Goal: Information Seeking & Learning: Find specific fact

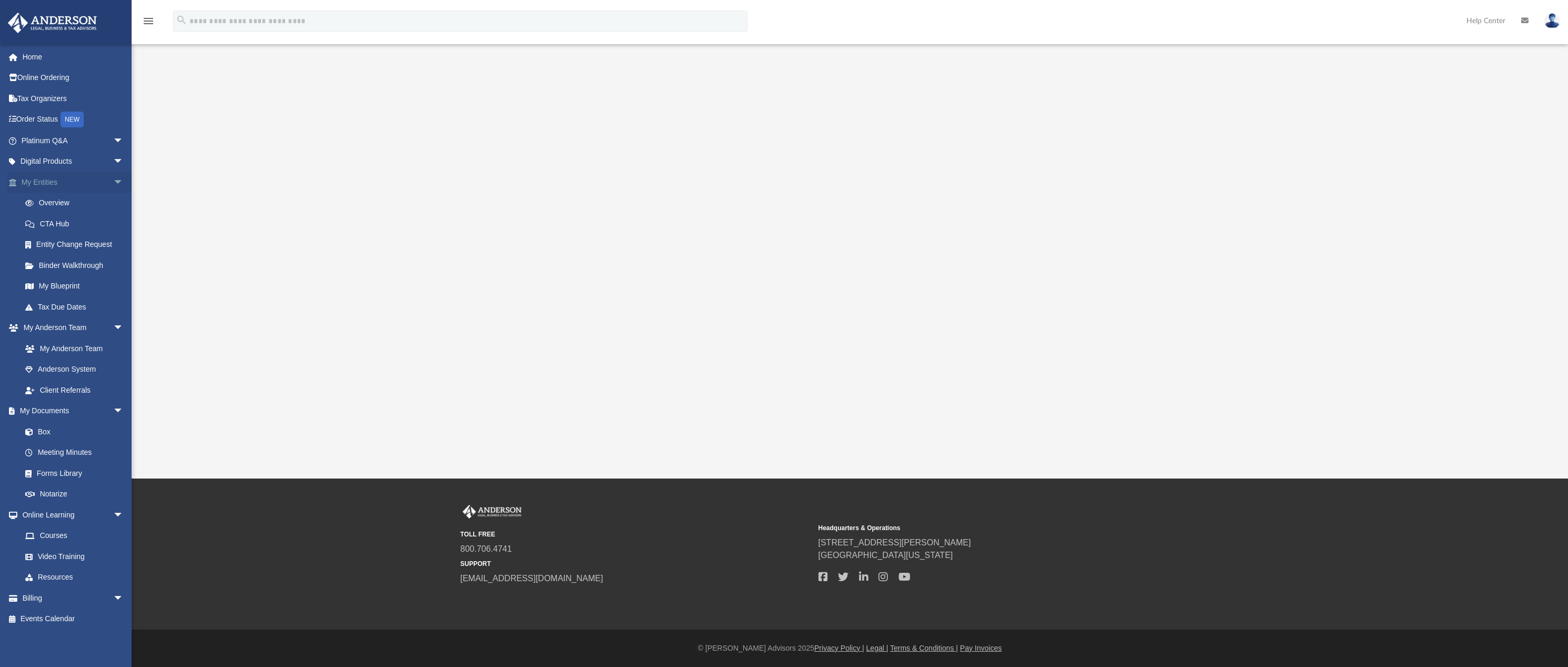
click at [46, 184] on link "My Entities arrow_drop_down" at bounding box center [73, 182] width 132 height 21
click at [51, 203] on link "Overview" at bounding box center [77, 203] width 125 height 21
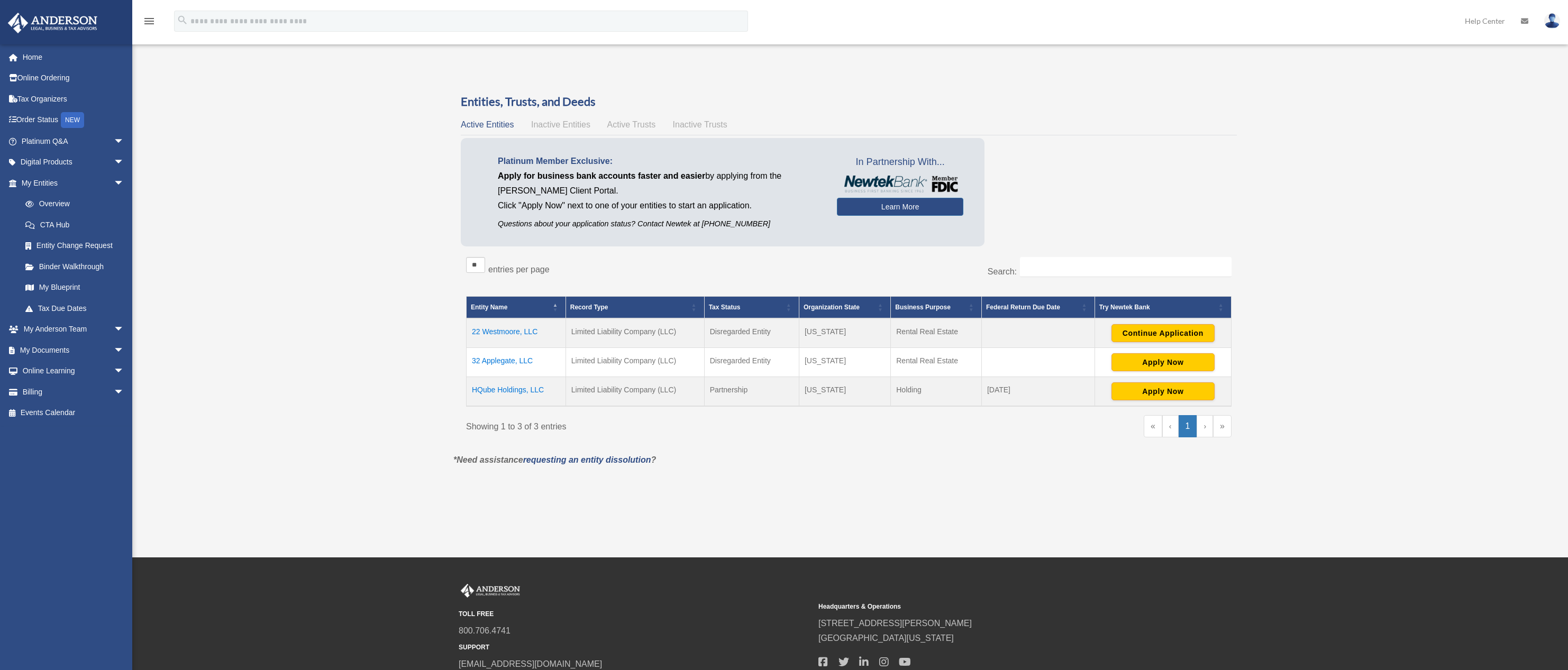
click at [502, 331] on td "22 Westmoore, LLC" at bounding box center [516, 333] width 100 height 30
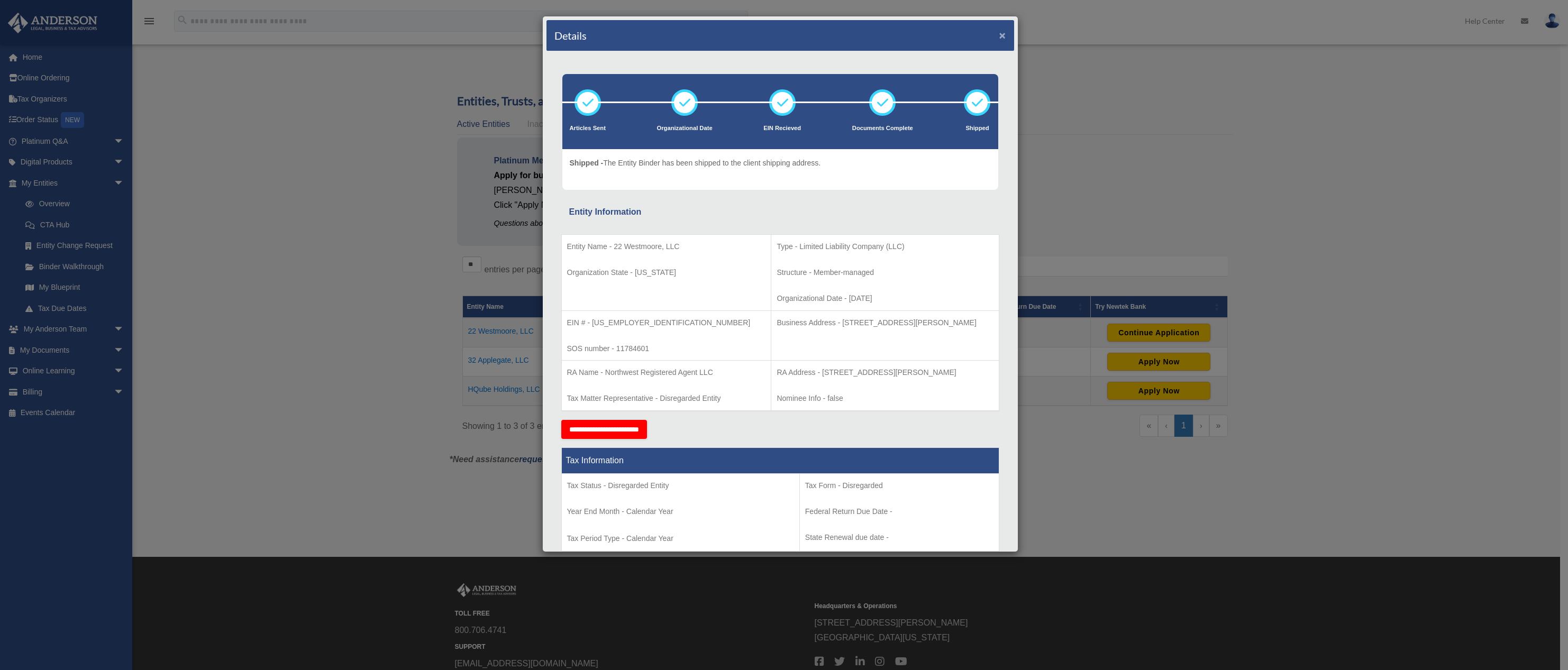
drag, startPoint x: 995, startPoint y: 36, endPoint x: 1121, endPoint y: 73, distance: 131.3
click at [1000, 36] on button "×" at bounding box center [1003, 35] width 7 height 11
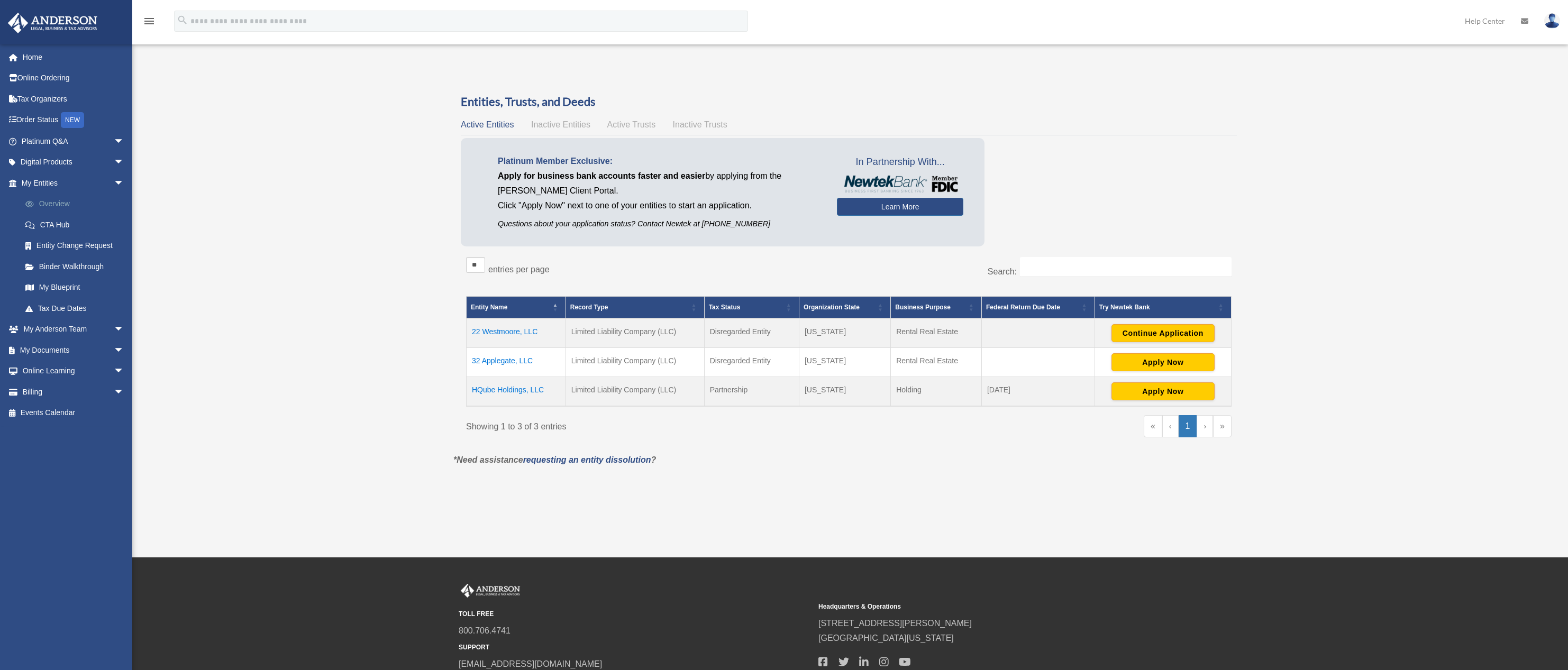
click at [58, 203] on link "Overview" at bounding box center [78, 204] width 125 height 21
click at [54, 349] on link "My Documents arrow_drop_down" at bounding box center [74, 350] width 133 height 21
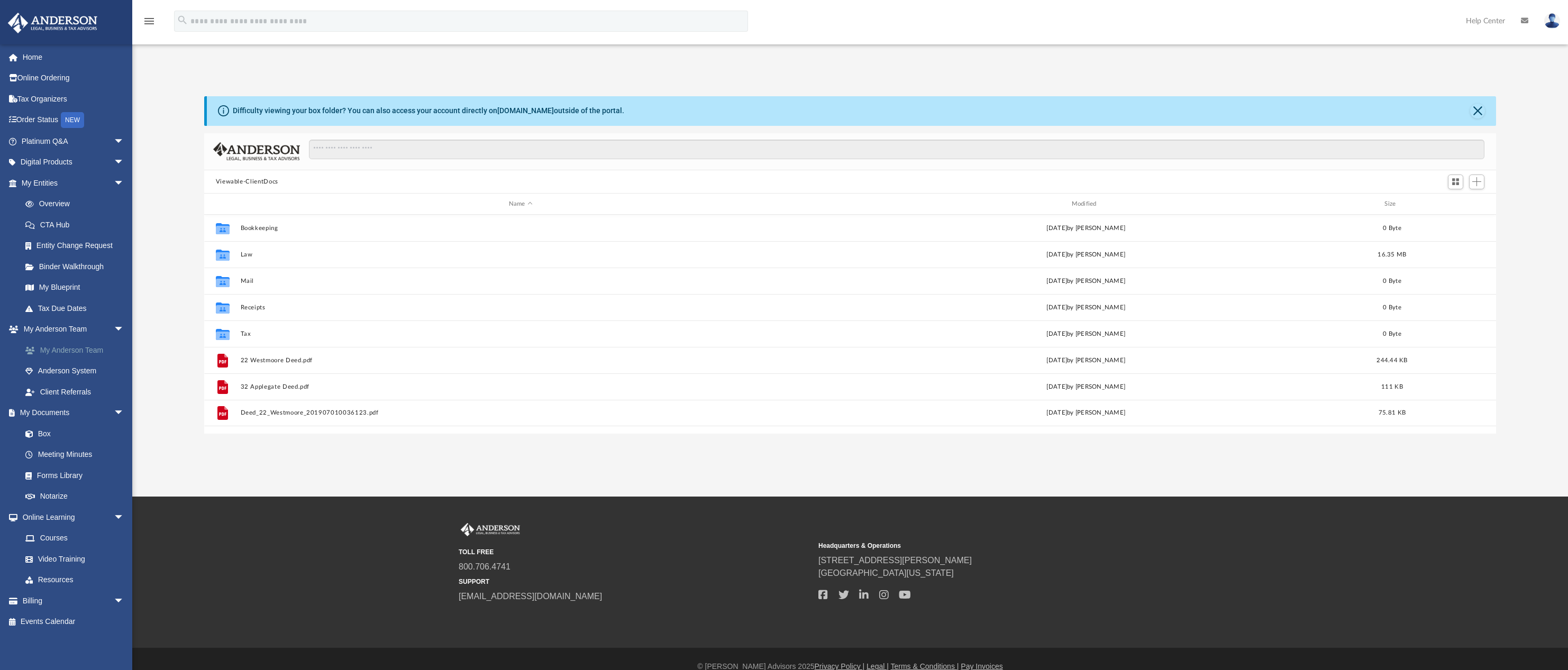
scroll to position [233, 1284]
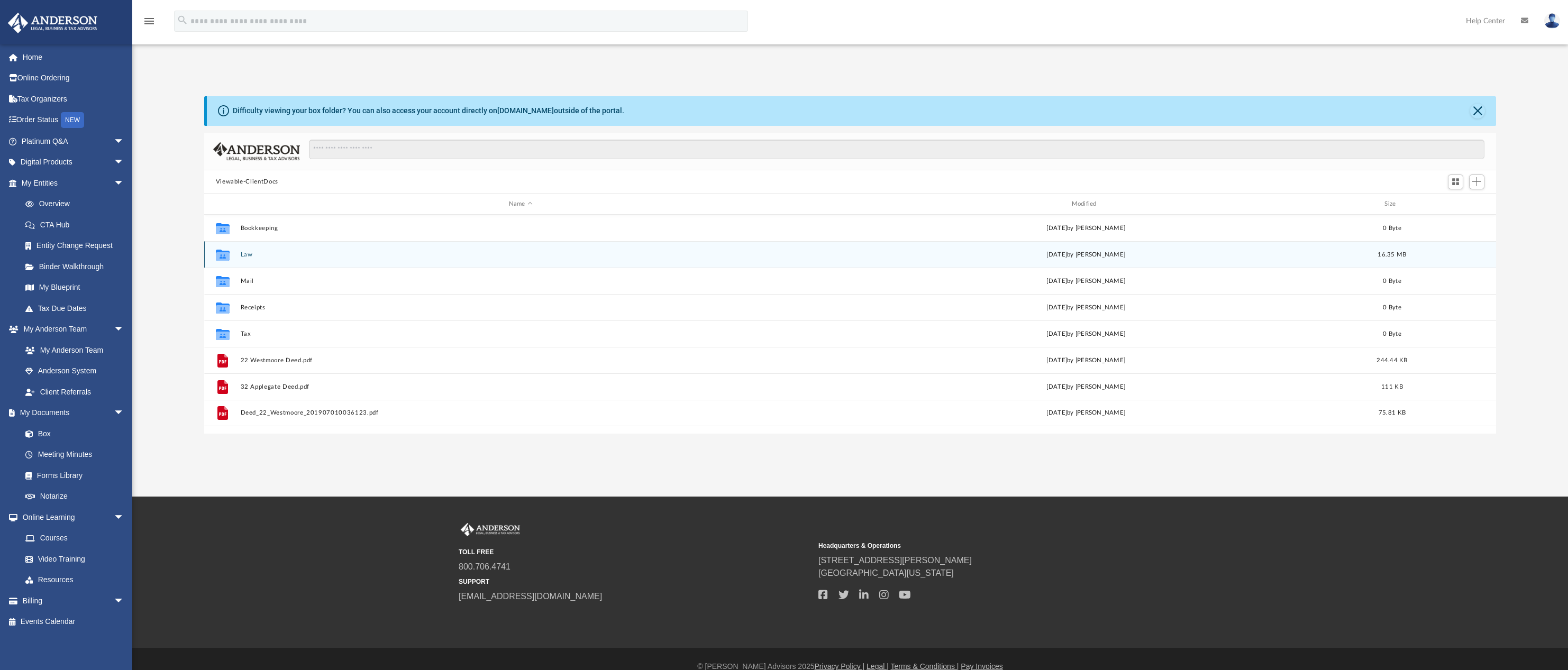
click at [224, 256] on icon "grid" at bounding box center [222, 257] width 14 height 8
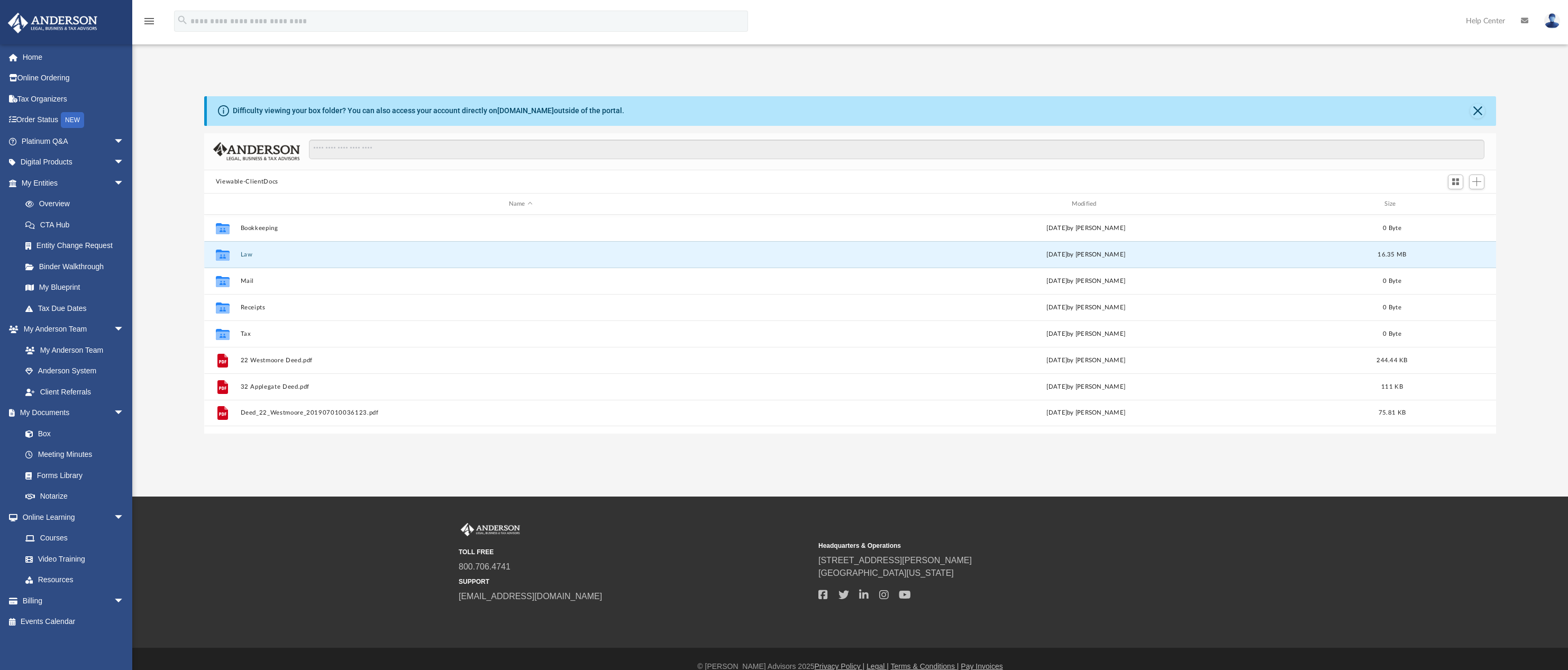
click at [283, 79] on div "Difficulty viewing your box folder? You can also access your account directly o…" at bounding box center [850, 255] width 1436 height 360
click at [49, 310] on link "Tax Due Dates" at bounding box center [78, 308] width 125 height 21
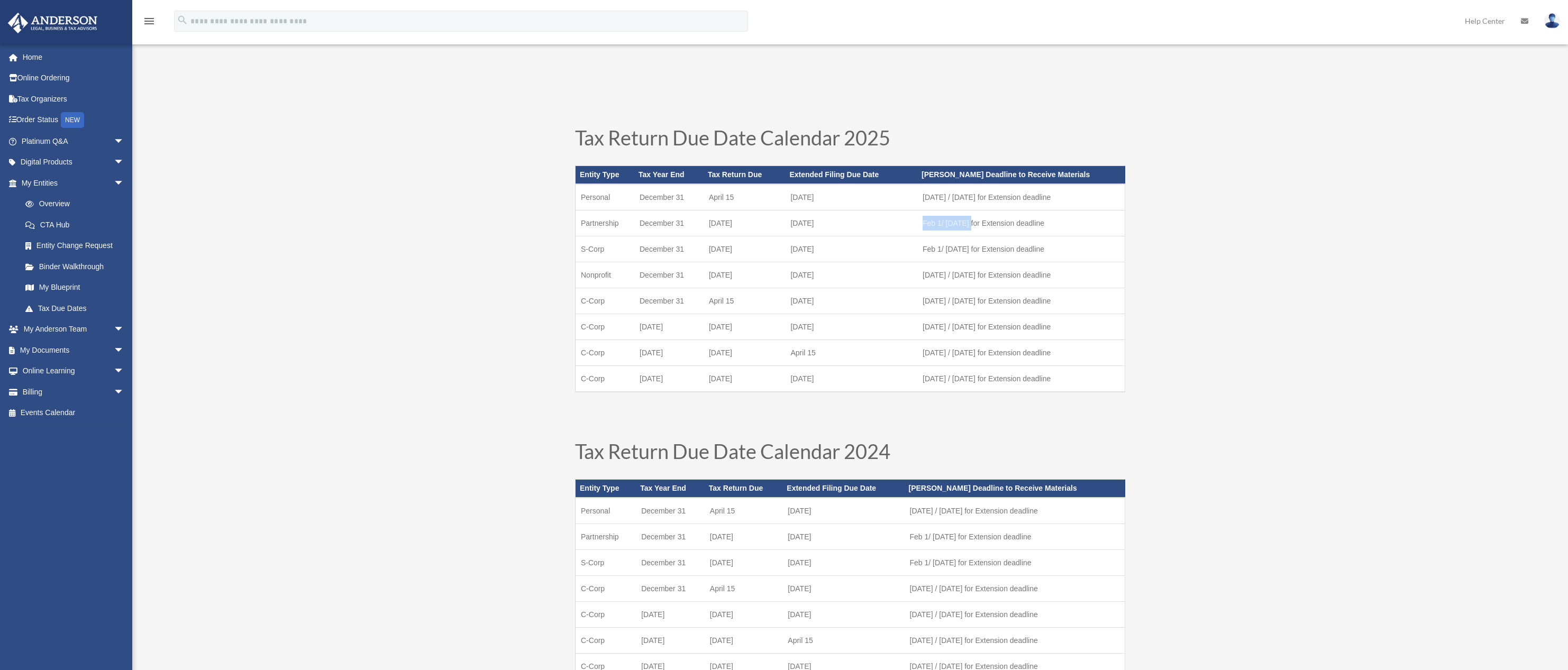
drag, startPoint x: 923, startPoint y: 224, endPoint x: 968, endPoint y: 226, distance: 45.0
click at [968, 226] on td "Feb 1/ [DATE] for Extension deadline" at bounding box center [1020, 224] width 207 height 26
drag, startPoint x: 576, startPoint y: 136, endPoint x: 895, endPoint y: 137, distance: 319.0
click at [895, 137] on h1 "Tax Return Due Date Calendar 2025" at bounding box center [850, 140] width 550 height 25
drag, startPoint x: 924, startPoint y: 196, endPoint x: 1064, endPoint y: 201, distance: 140.1
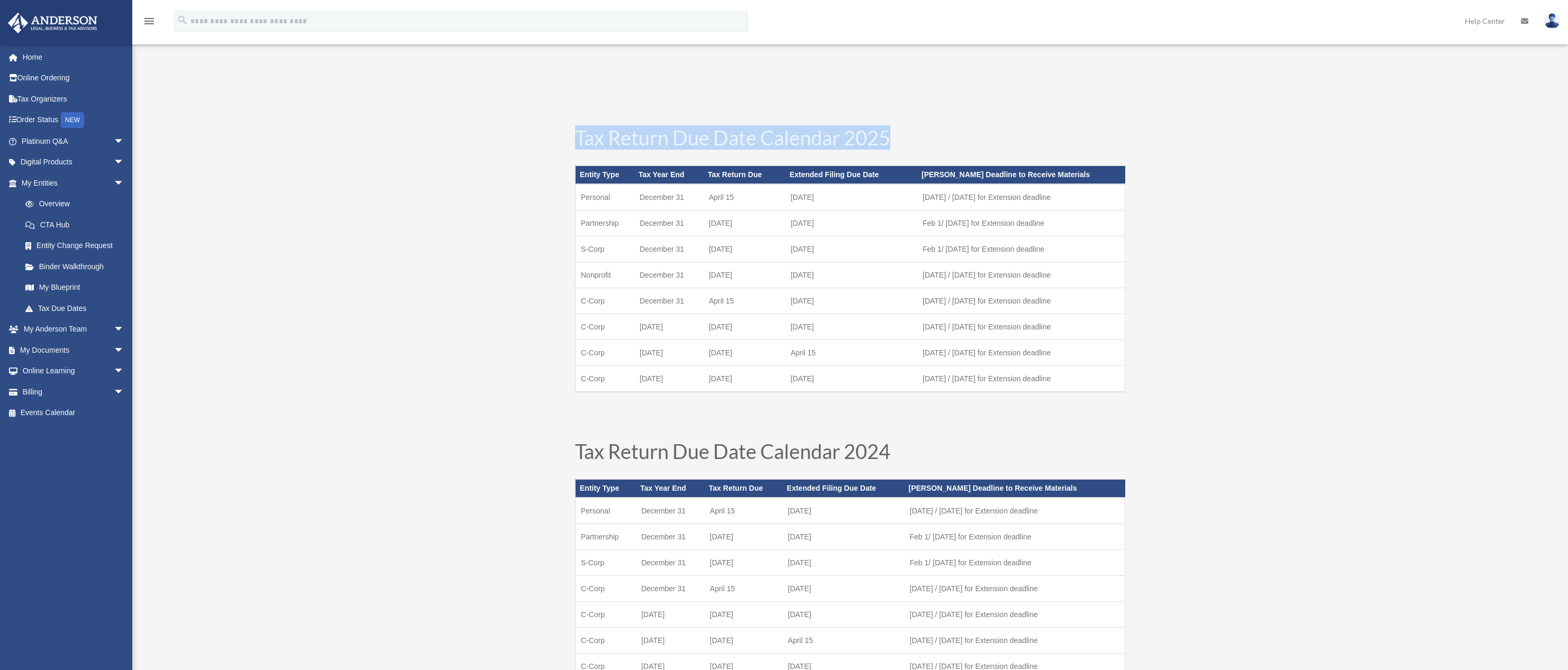
click at [1064, 201] on td "March 1 / August 1 for Extension deadline" at bounding box center [1020, 197] width 207 height 26
click at [49, 187] on link "My Entities arrow_drop_down" at bounding box center [74, 183] width 133 height 21
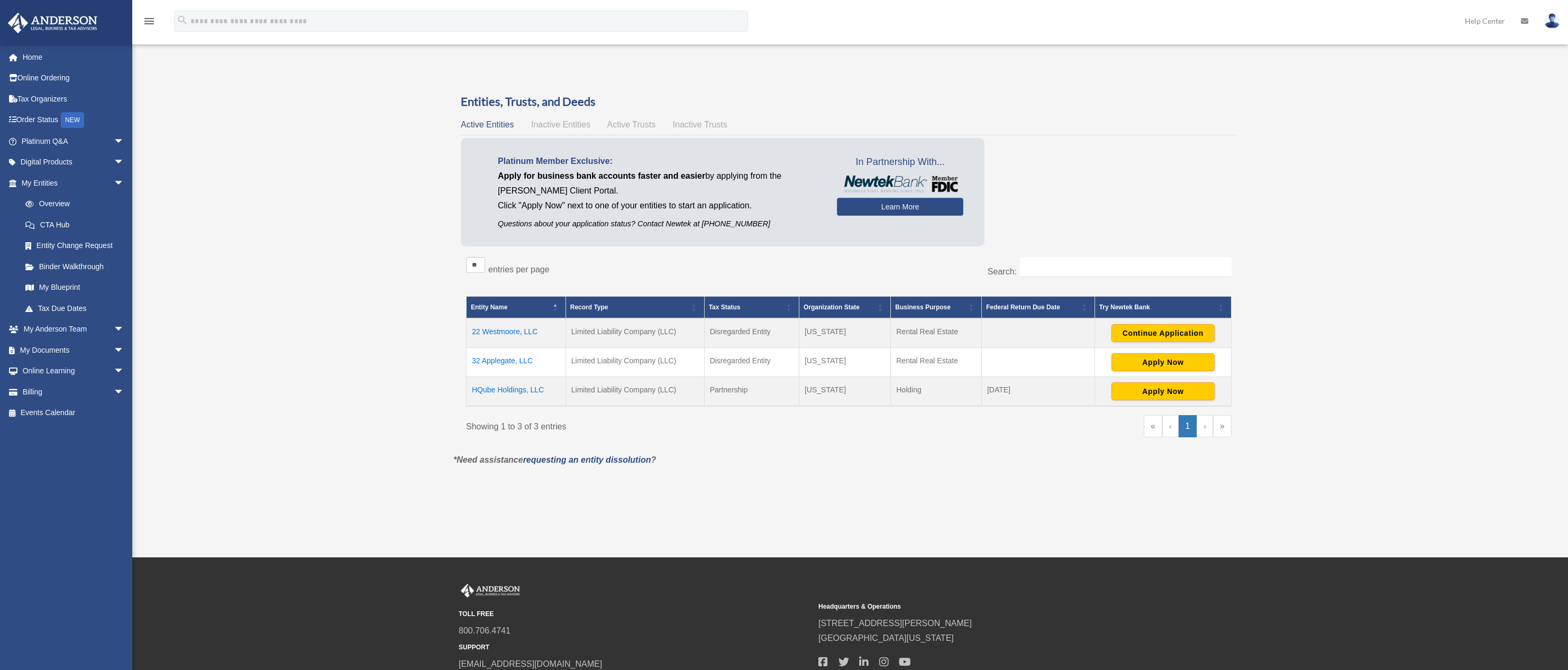
click at [497, 331] on td "22 Westmoore, LLC" at bounding box center [516, 333] width 100 height 30
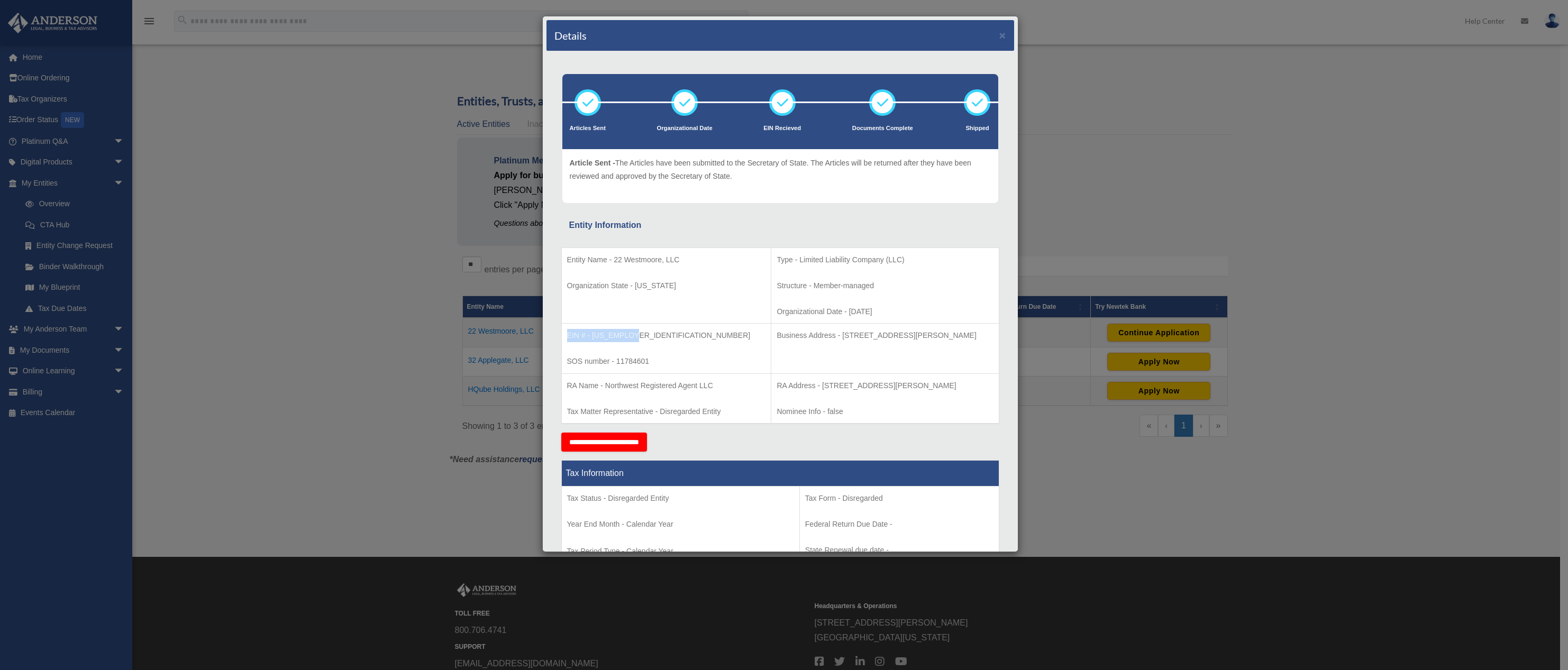
drag, startPoint x: 647, startPoint y: 333, endPoint x: 567, endPoint y: 330, distance: 80.1
click at [567, 330] on p "EIN # - [US_EMPLOYER_IDENTIFICATION_NUMBER]" at bounding box center [666, 335] width 199 height 13
click at [320, 74] on div "Details × Articles Sent Organizational Date" at bounding box center [784, 335] width 1568 height 670
